Goal: Book appointment/travel/reservation

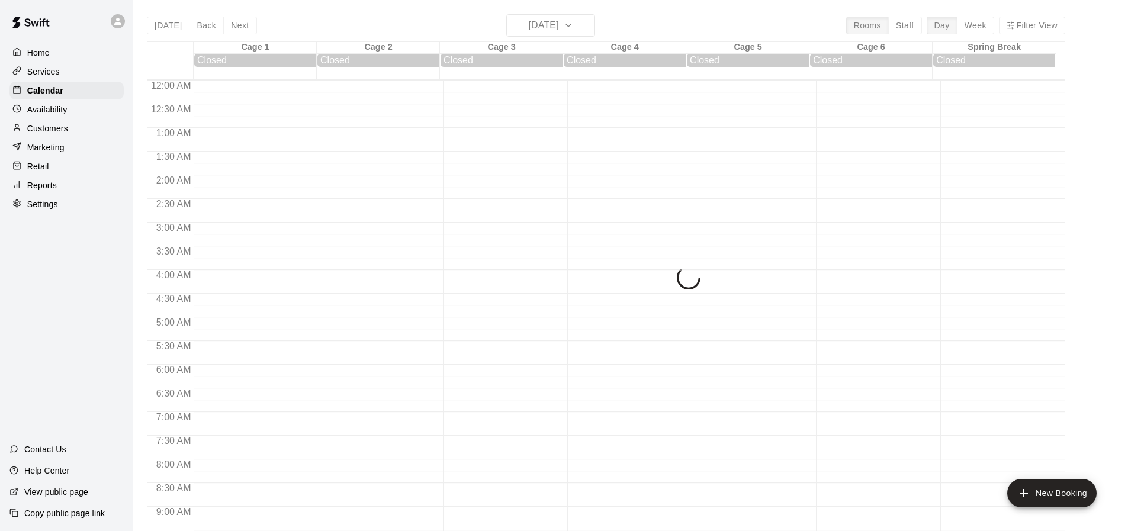
scroll to position [378, 0]
click at [1097, 344] on main "Today Back Next Sunday Sep 14 Rooms Staff Day Week Filter View Cage 1 14 Sun Cl…" at bounding box center [630, 279] width 985 height 531
click at [1102, 388] on main "Today Back Next Sunday Sep 14 Rooms Staff Day Week Filter View Cage 1 14 Sun Cl…" at bounding box center [630, 279] width 985 height 531
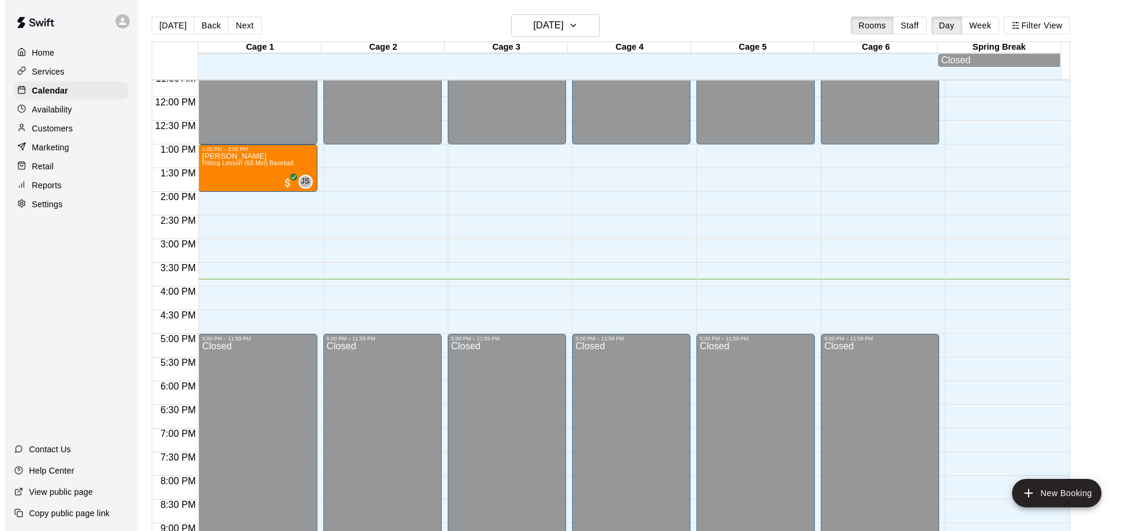
scroll to position [517, 0]
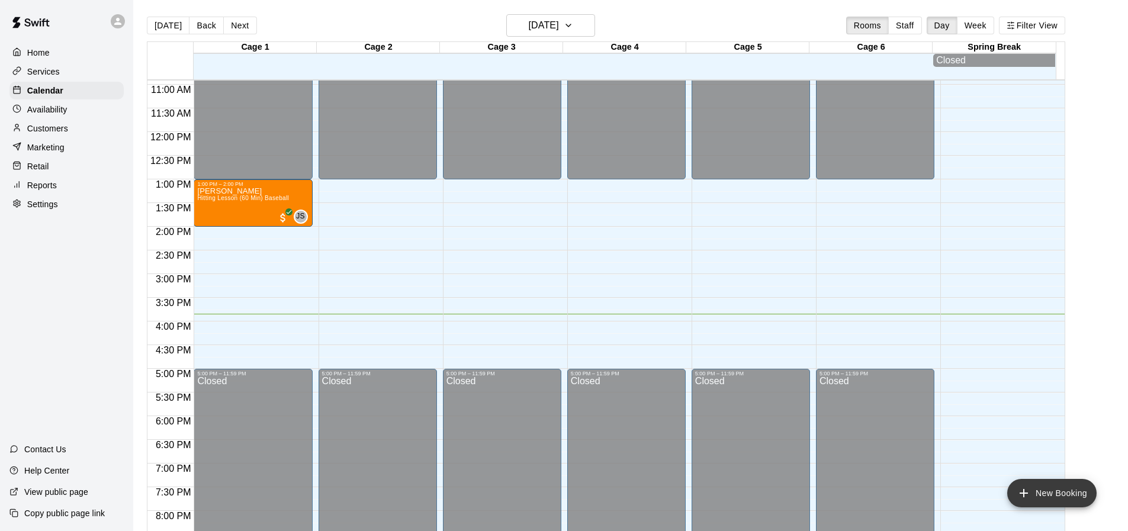
click at [1061, 490] on button "New Booking" at bounding box center [1051, 493] width 89 height 28
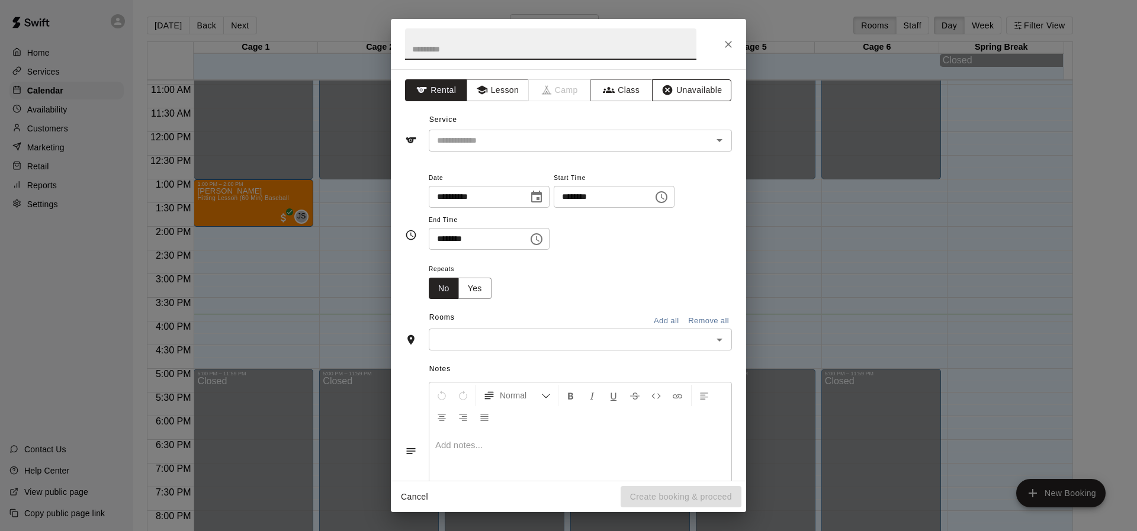
click at [684, 94] on button "Unavailable" at bounding box center [691, 90] width 79 height 22
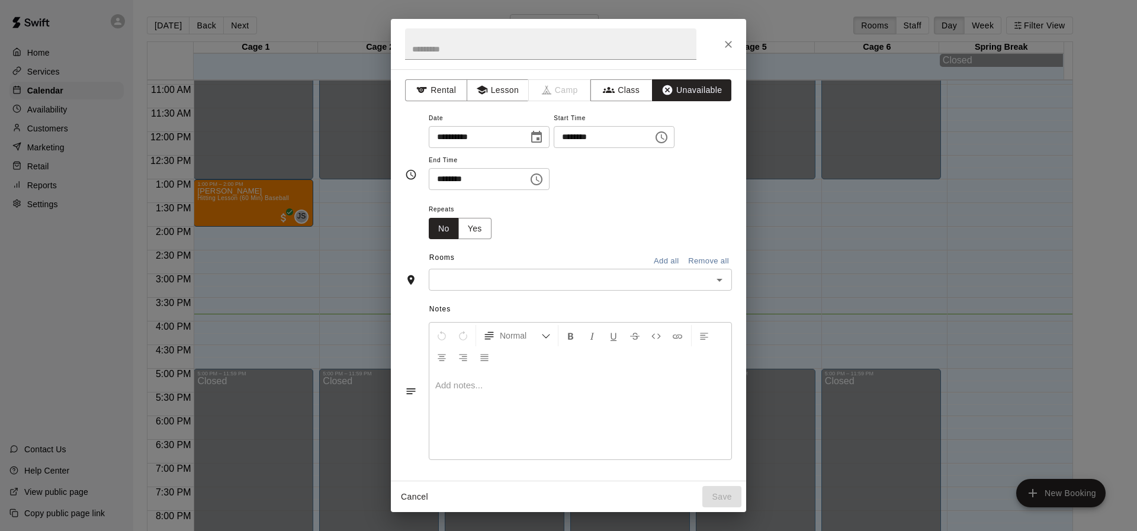
click at [668, 137] on icon "Choose time, selected time is 3:00 PM" at bounding box center [661, 137] width 14 height 14
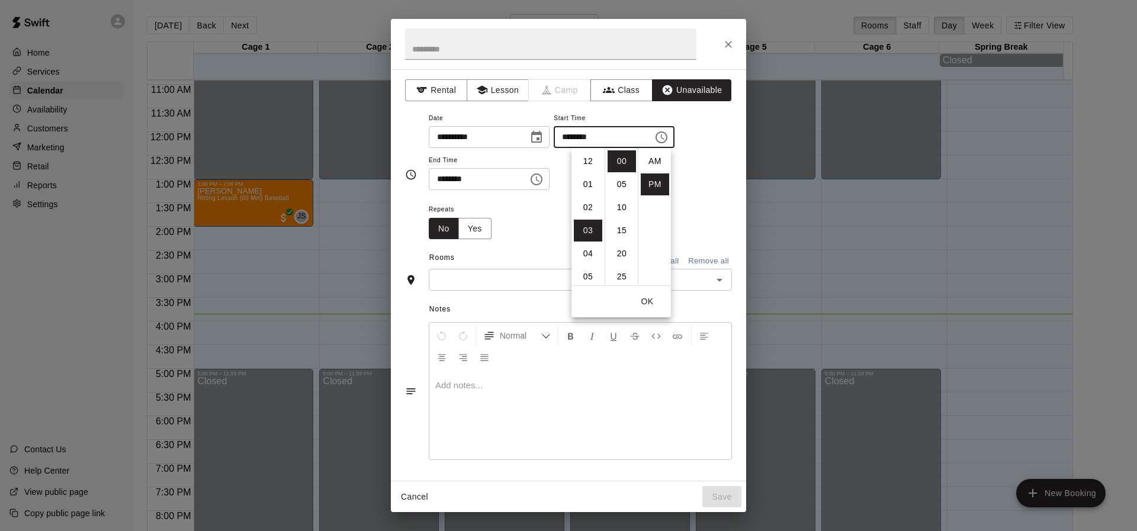
scroll to position [21, 0]
click at [583, 189] on li "04" at bounding box center [588, 184] width 28 height 22
type input "********"
click at [543, 175] on icon "Choose time, selected time is 3:30 PM" at bounding box center [536, 179] width 14 height 14
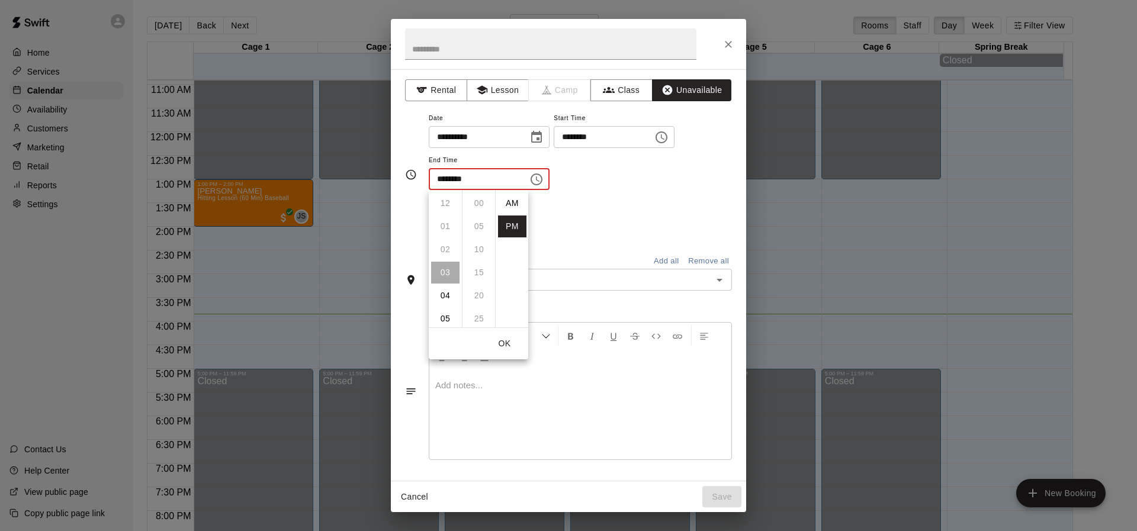
scroll to position [21, 0]
click at [448, 250] on li "05" at bounding box center [445, 250] width 28 height 22
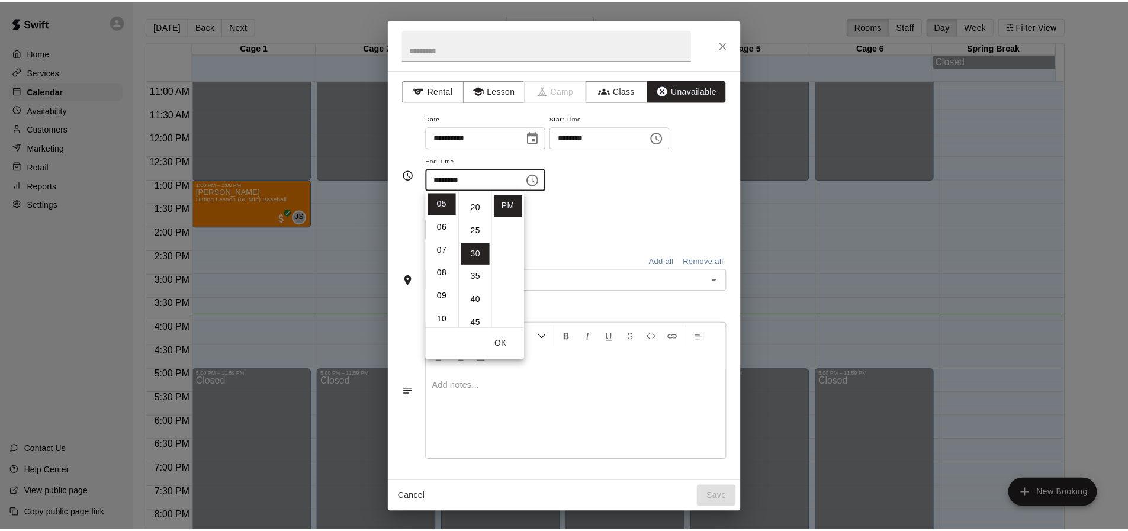
scroll to position [0, 0]
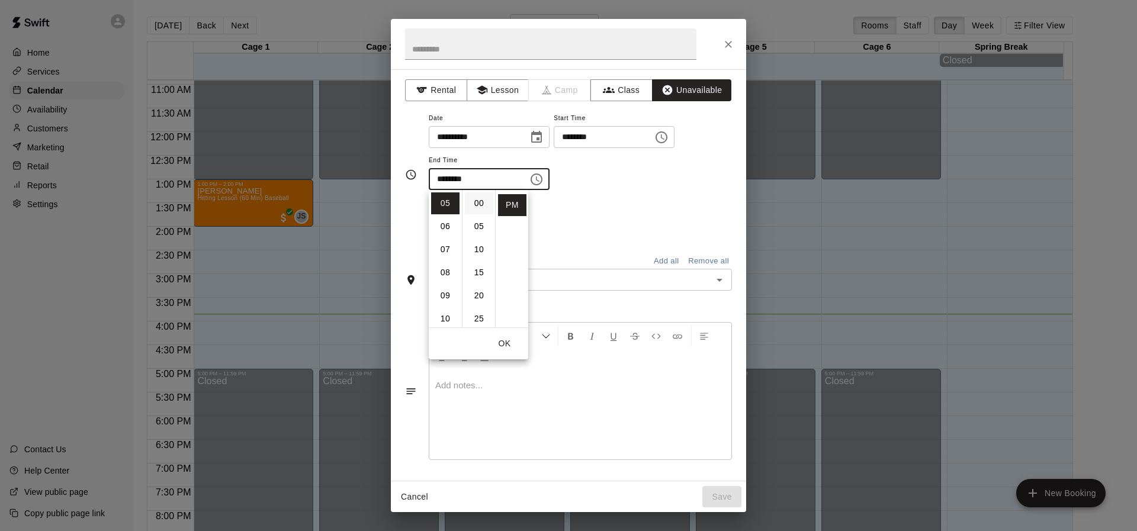
click at [474, 204] on li "00" at bounding box center [479, 203] width 28 height 22
type input "********"
click at [551, 204] on div "Repeats No Yes" at bounding box center [580, 220] width 303 height 37
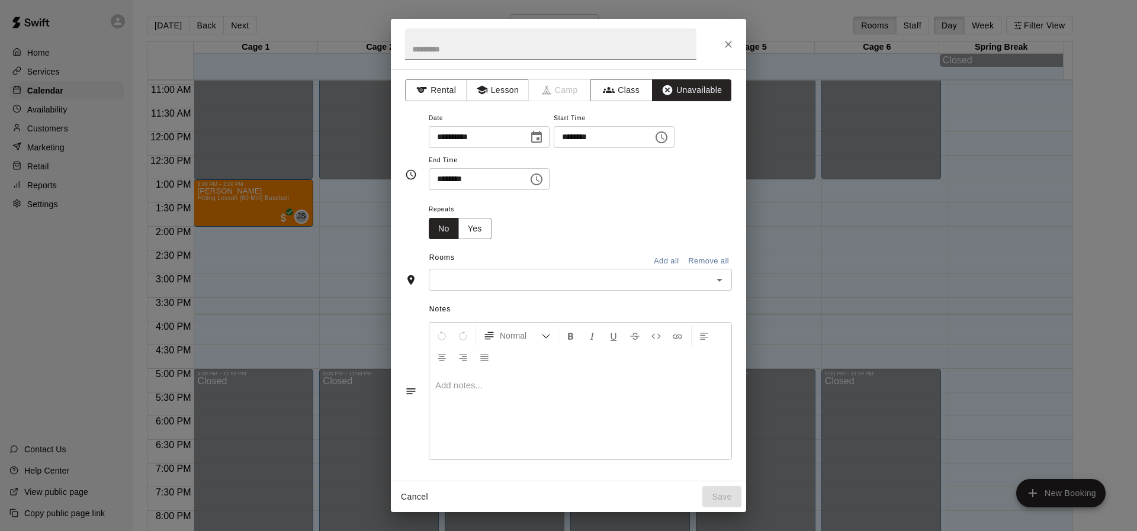
click at [536, 285] on input "text" at bounding box center [570, 279] width 276 height 15
click at [668, 265] on button "Add all" at bounding box center [666, 261] width 38 height 18
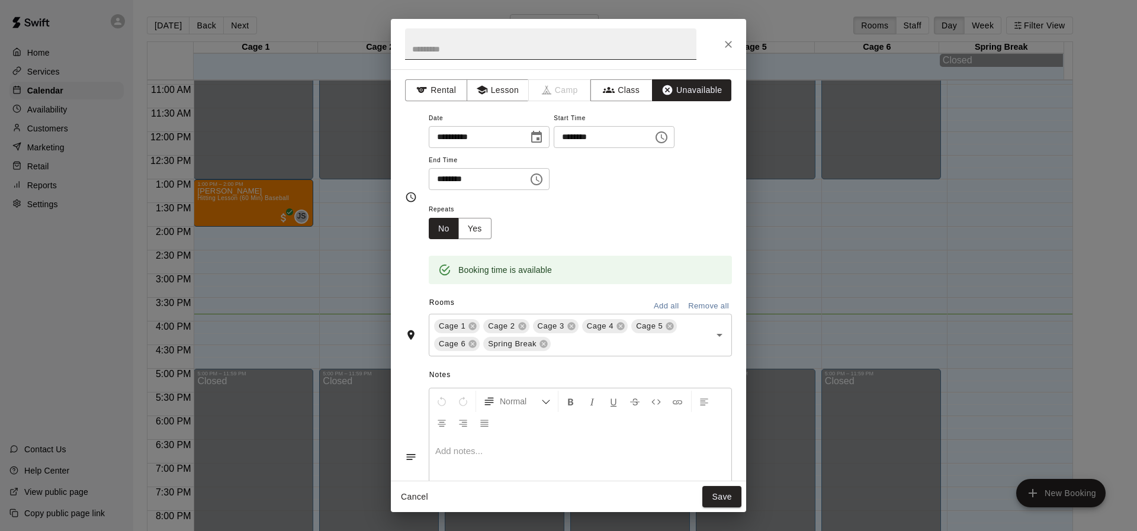
click at [447, 37] on input "text" at bounding box center [550, 43] width 291 height 31
type input "**********"
drag, startPoint x: 724, startPoint y: 498, endPoint x: 738, endPoint y: 466, distance: 35.0
click at [725, 497] on button "Save" at bounding box center [721, 497] width 39 height 22
